Goal: Information Seeking & Learning: Learn about a topic

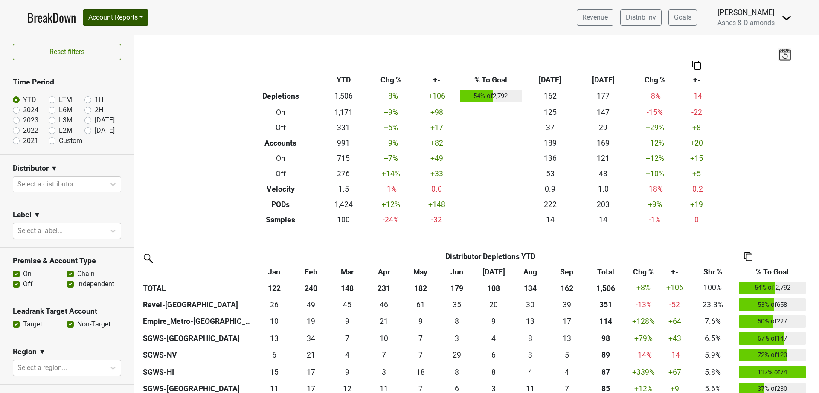
scroll to position [137, 0]
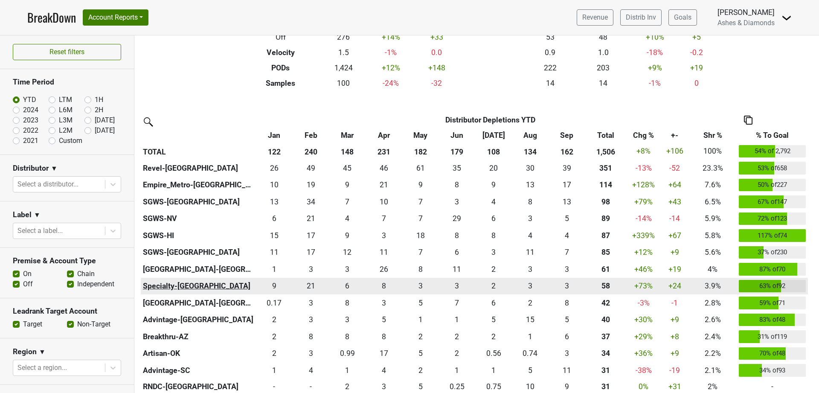
click at [170, 288] on th "Specialty-[GEOGRAPHIC_DATA]" at bounding box center [198, 286] width 115 height 17
click at [272, 285] on div "8.585 9" at bounding box center [274, 285] width 32 height 11
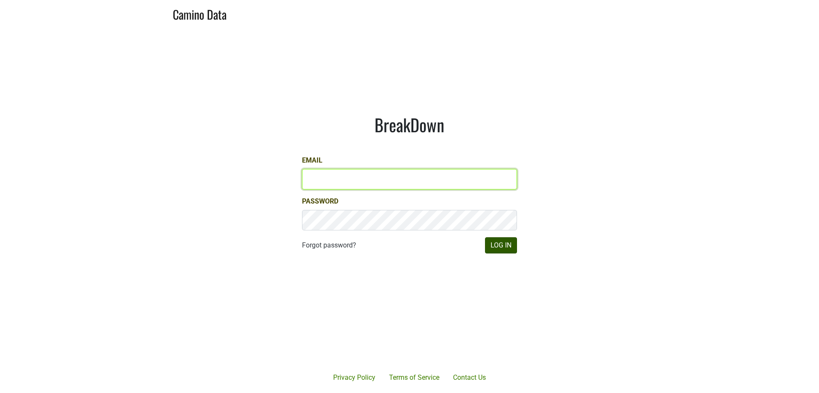
type input "chad@ashesdiamonds.com"
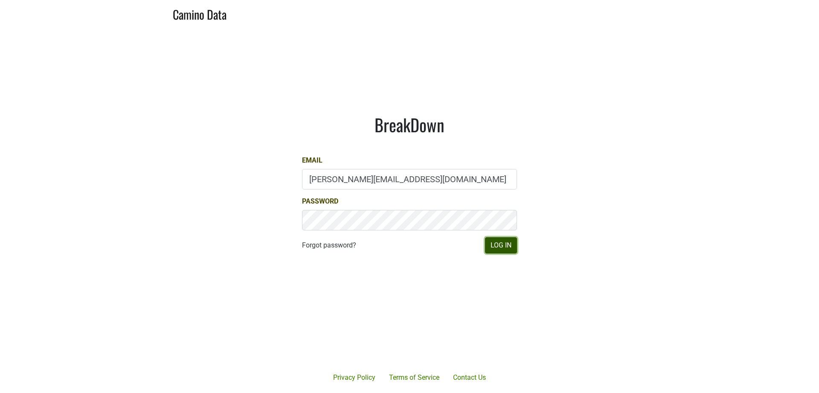
click at [503, 252] on button "Log In" at bounding box center [501, 245] width 32 height 16
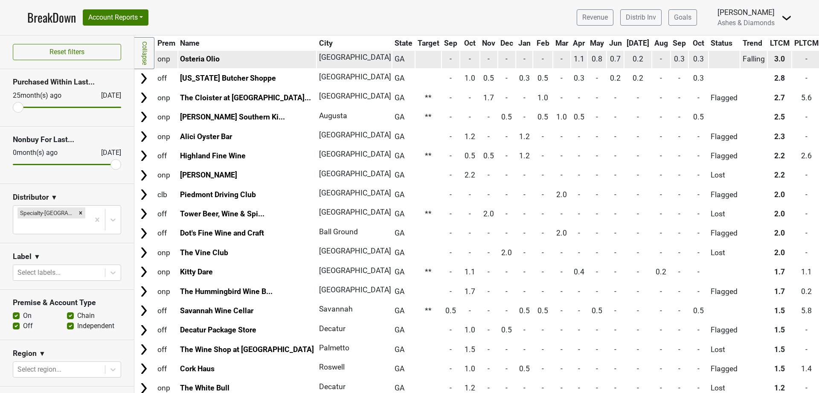
scroll to position [184, 0]
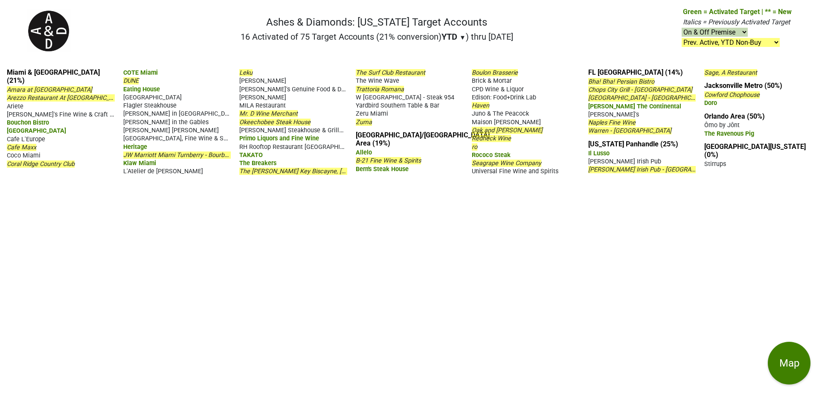
select select ".nonbuy-ytd"
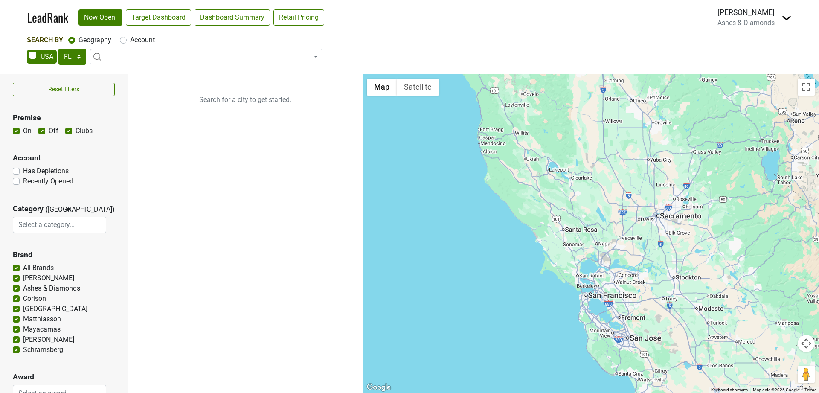
select select "FL"
select select
click at [67, 54] on select "AK AL AR AZ CA CO CT DC DE FL [GEOGRAPHIC_DATA] HI IA ID IL IN KS [GEOGRAPHIC_D…" at bounding box center [72, 57] width 28 height 16
select select "GA"
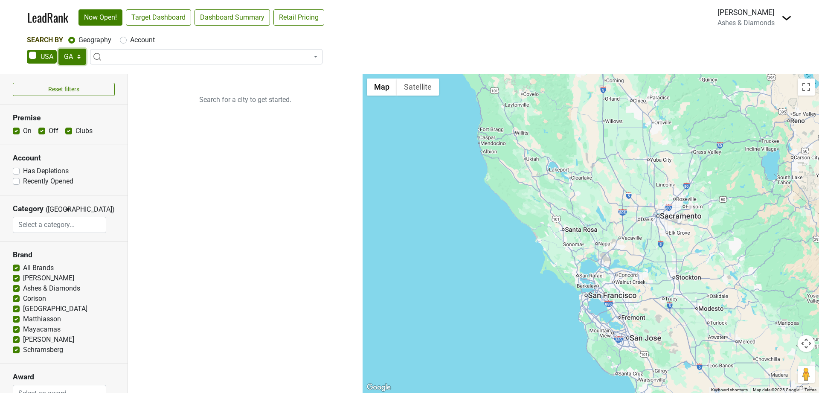
click at [58, 49] on select "AK AL AR AZ CA CO CT DC DE FL [GEOGRAPHIC_DATA] HI IA ID IL IN KS [GEOGRAPHIC_D…" at bounding box center [72, 57] width 28 height 16
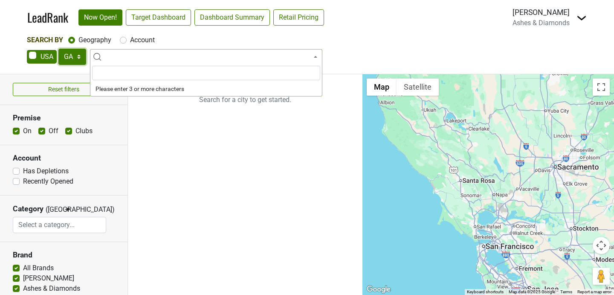
click at [72, 64] on select "AK AL AR AZ CA CO CT DC DE FL [GEOGRAPHIC_DATA] HI IA ID IL IN KS [GEOGRAPHIC_D…" at bounding box center [72, 57] width 28 height 16
click at [58, 49] on select "AK AL AR AZ CA CO CT DC DE FL [GEOGRAPHIC_DATA] HI IA ID IL IN KS [GEOGRAPHIC_D…" at bounding box center [72, 57] width 28 height 16
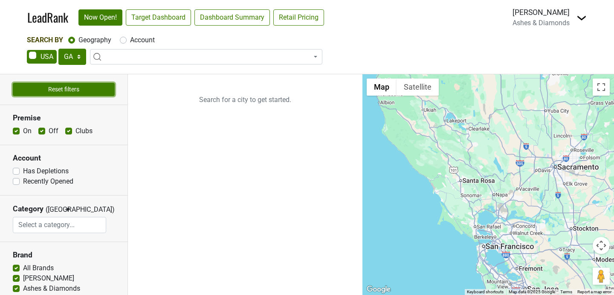
click at [83, 87] on button "Reset filters" at bounding box center [64, 89] width 102 height 13
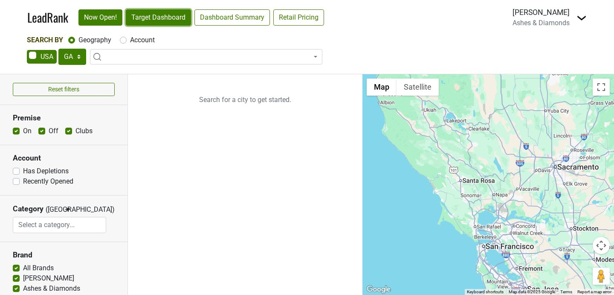
click at [151, 10] on link "Target Dashboard" at bounding box center [158, 17] width 65 height 16
